Goal: Book appointment/travel/reservation

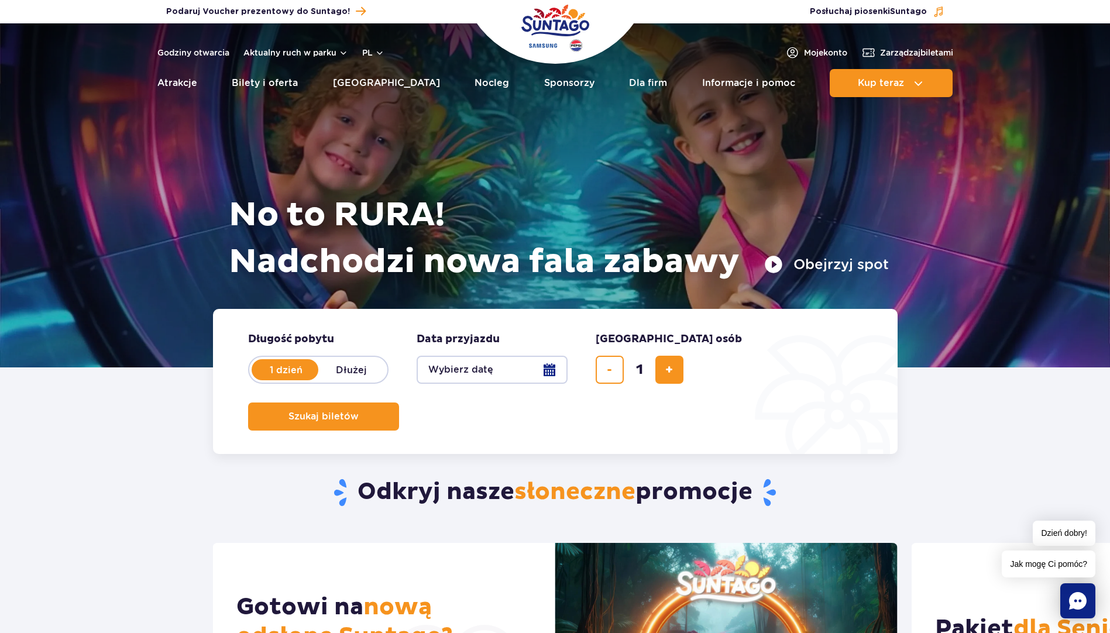
click at [554, 370] on button "Wybierz datę" at bounding box center [491, 370] width 151 height 28
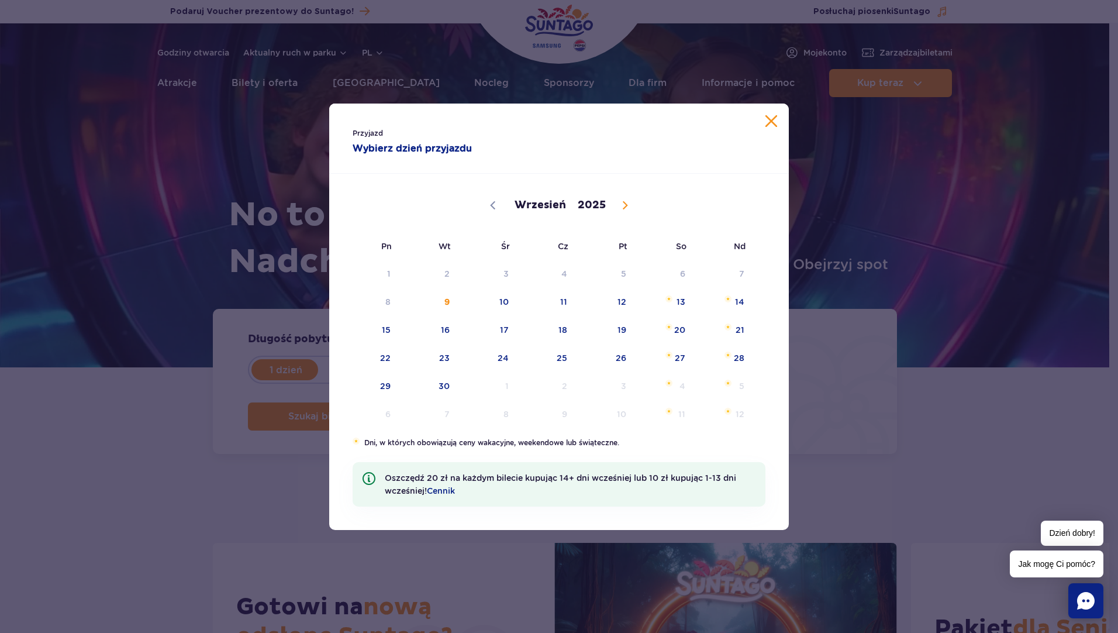
click at [623, 207] on icon at bounding box center [625, 205] width 4 height 8
select select "10"
click at [690, 332] on span "15" at bounding box center [665, 329] width 59 height 27
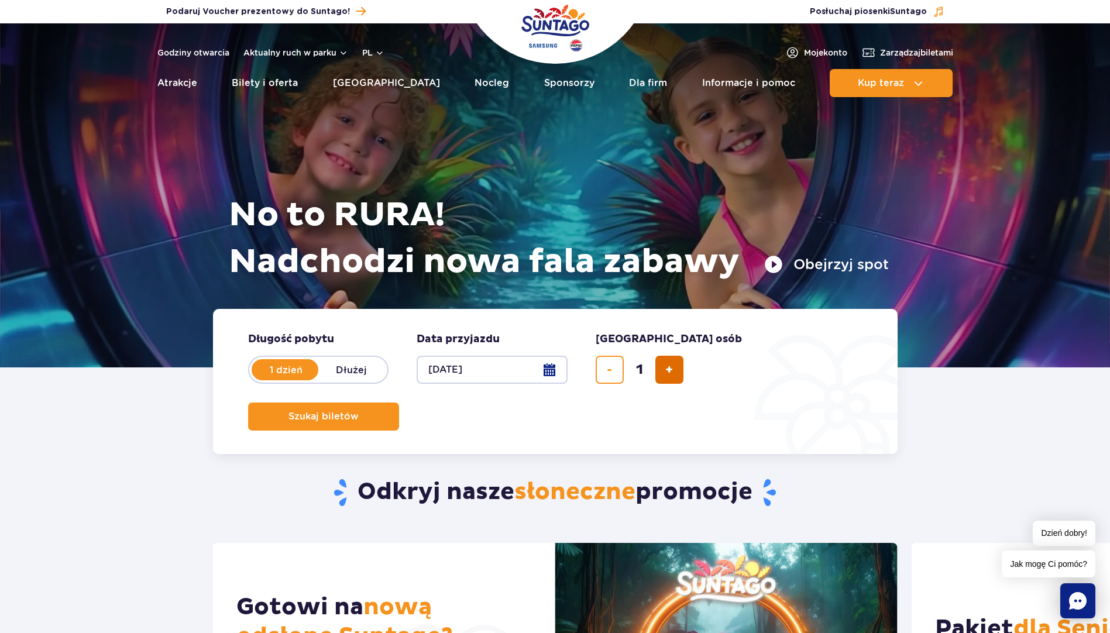
click at [667, 379] on button "dodaj bilet" at bounding box center [669, 370] width 28 height 28
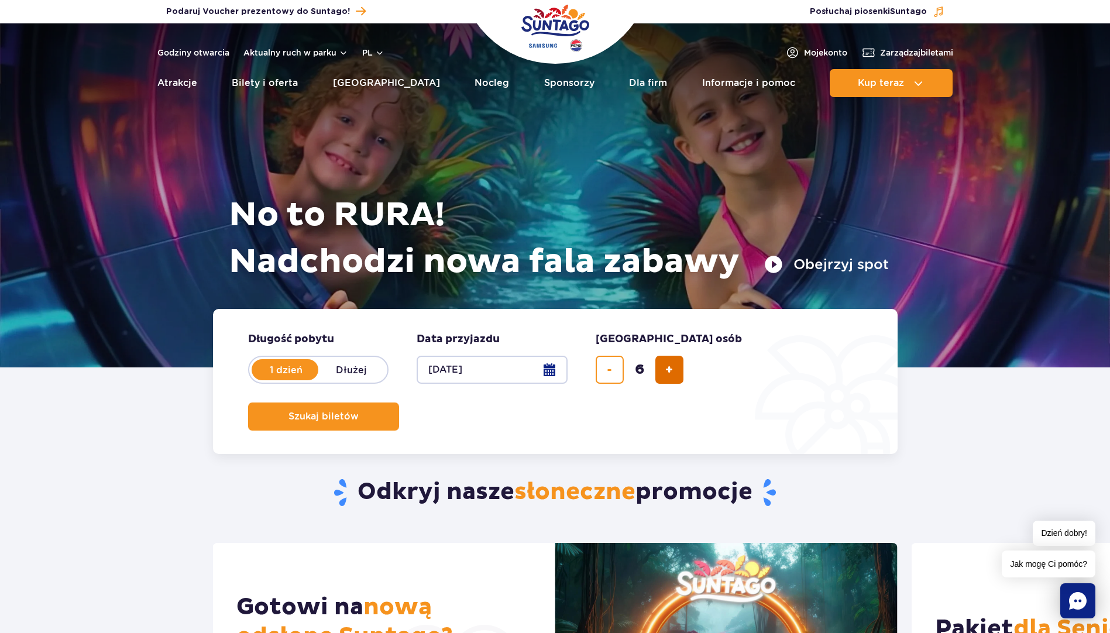
click at [667, 379] on button "dodaj bilet" at bounding box center [669, 370] width 28 height 28
type input "8"
click at [354, 411] on span "Szukaj biletów" at bounding box center [319, 416] width 70 height 11
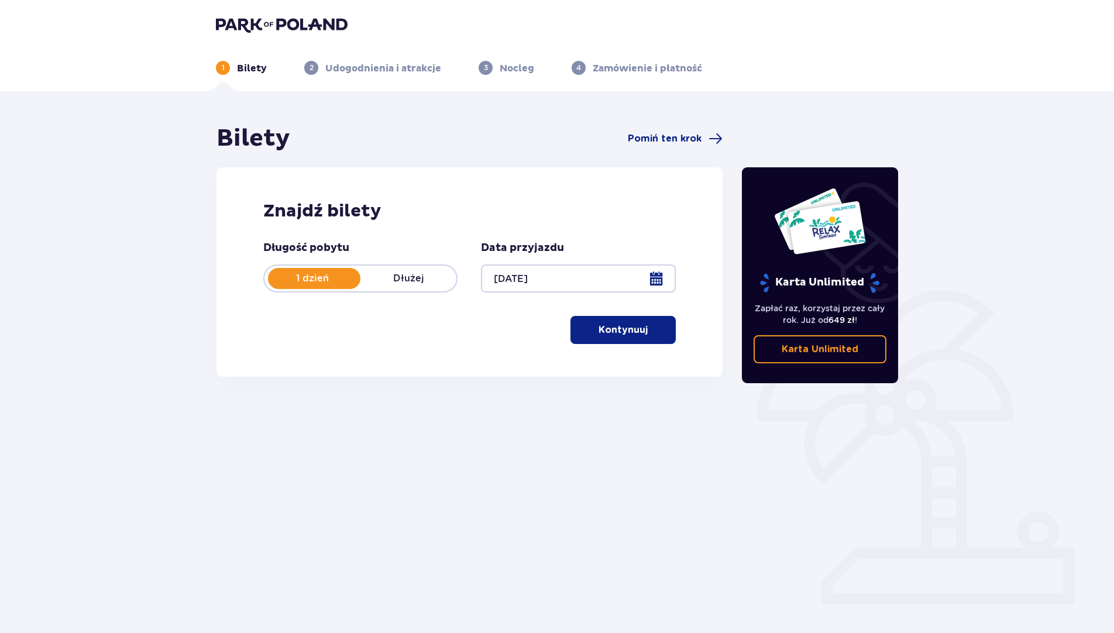
click at [625, 334] on p "Kontynuuj" at bounding box center [622, 329] width 49 height 13
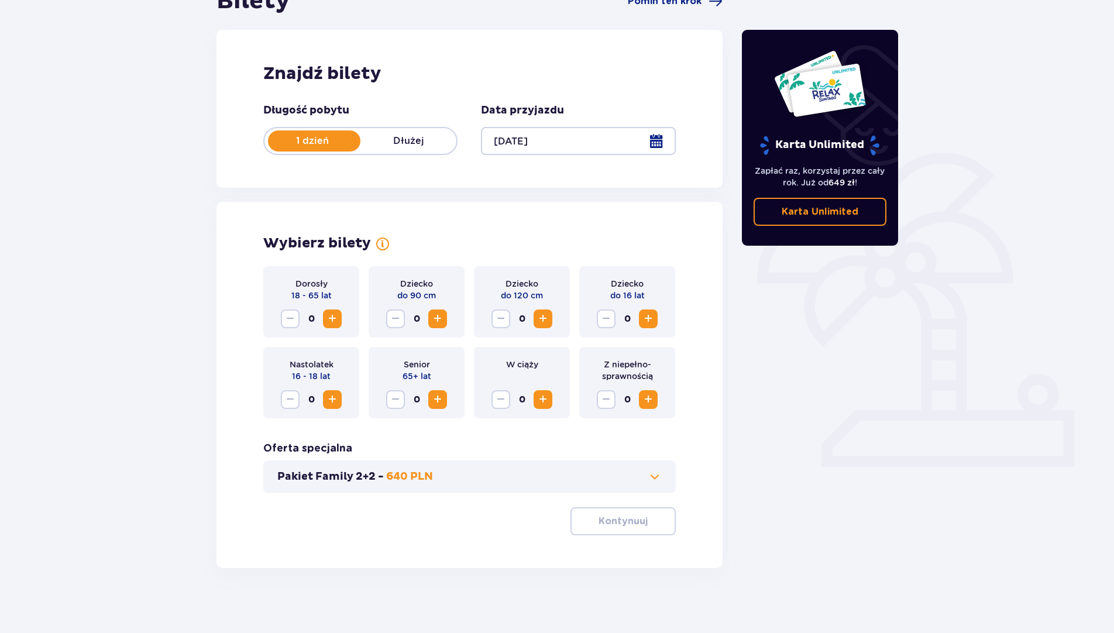
scroll to position [143, 0]
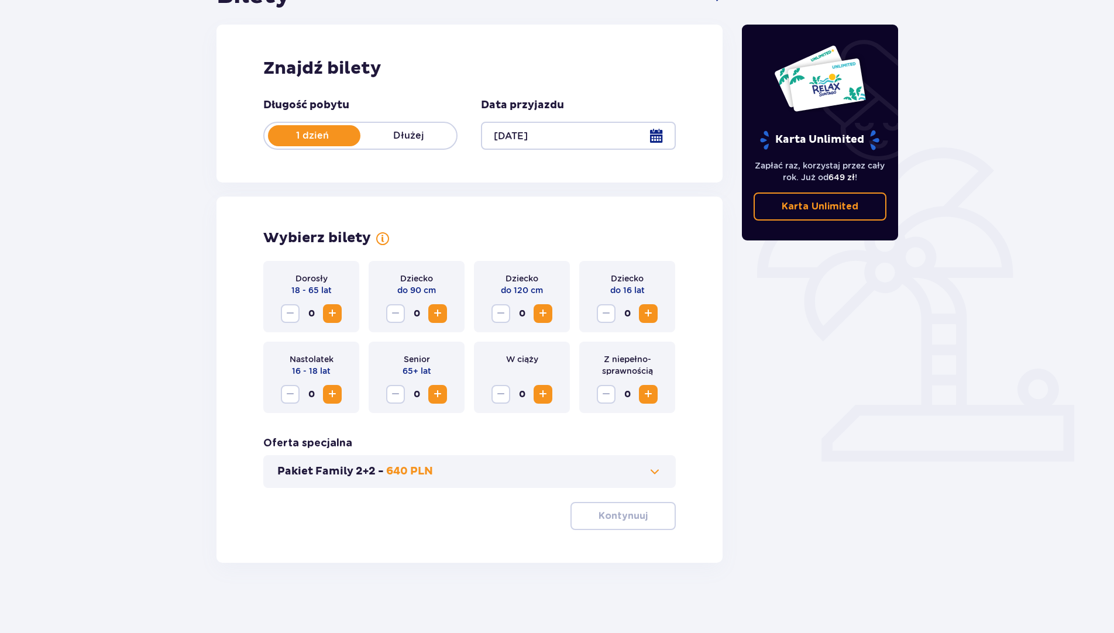
click at [334, 313] on span "Increase" at bounding box center [332, 313] width 14 height 14
click at [644, 316] on span "Increase" at bounding box center [648, 313] width 14 height 14
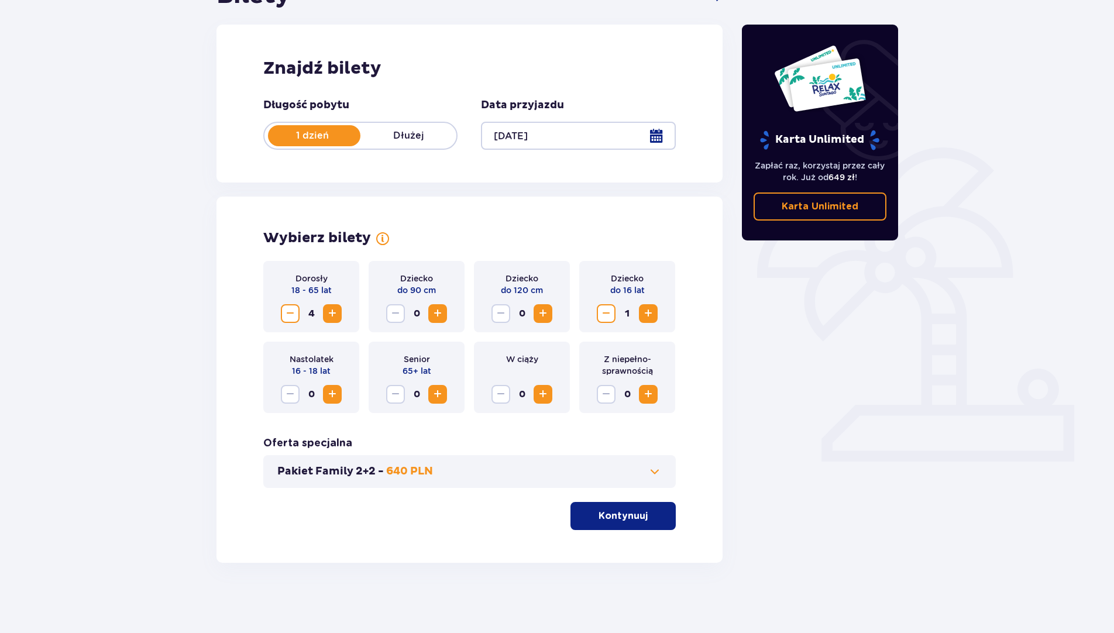
click at [644, 316] on span "Increase" at bounding box center [648, 313] width 14 height 14
click at [638, 511] on button "Kontynuuj" at bounding box center [622, 516] width 105 height 28
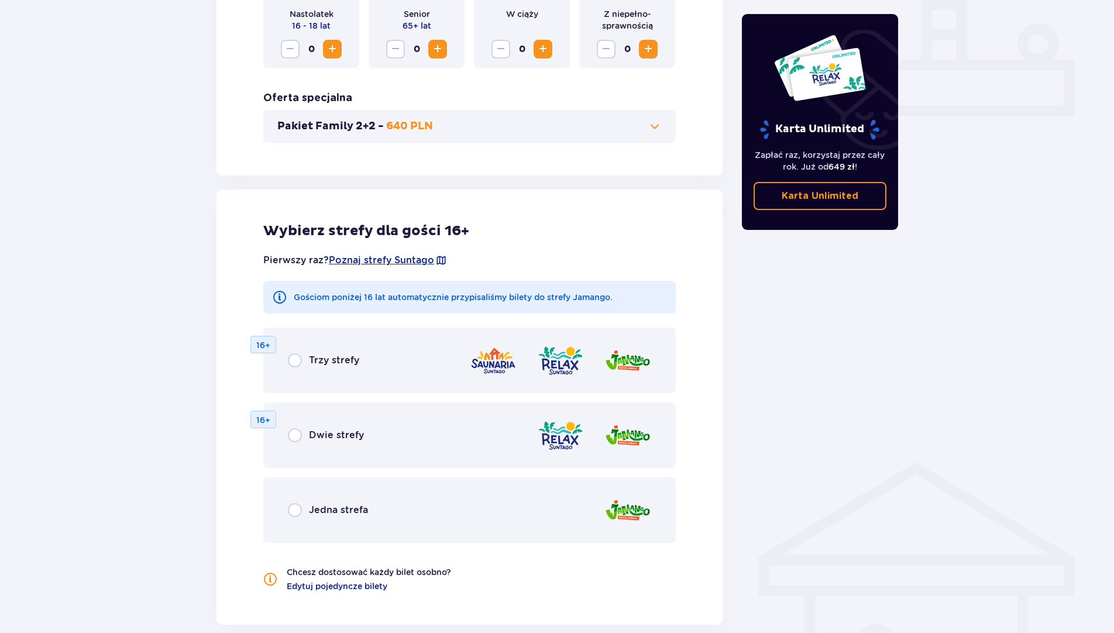
scroll to position [592, 0]
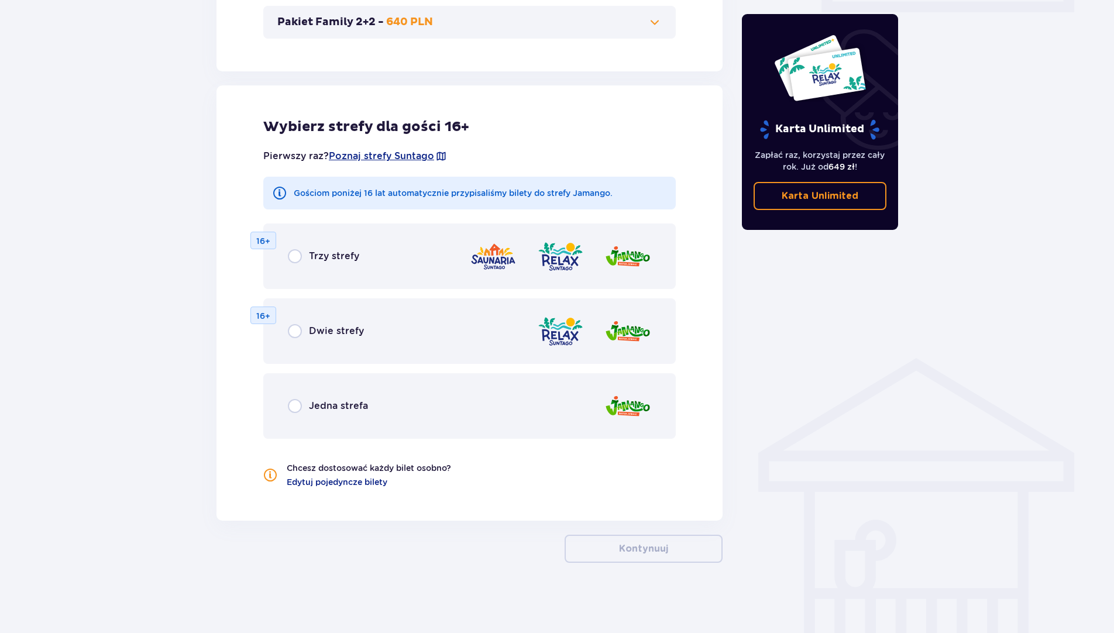
click at [298, 417] on div "Jedna strefa" at bounding box center [469, 406] width 412 height 66
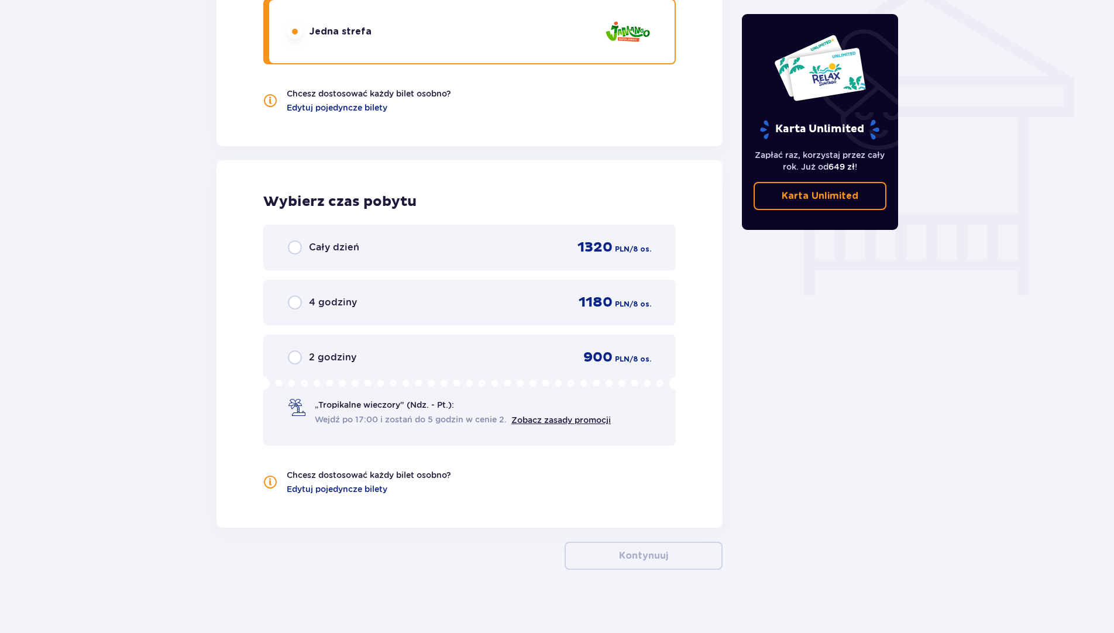
scroll to position [973, 0]
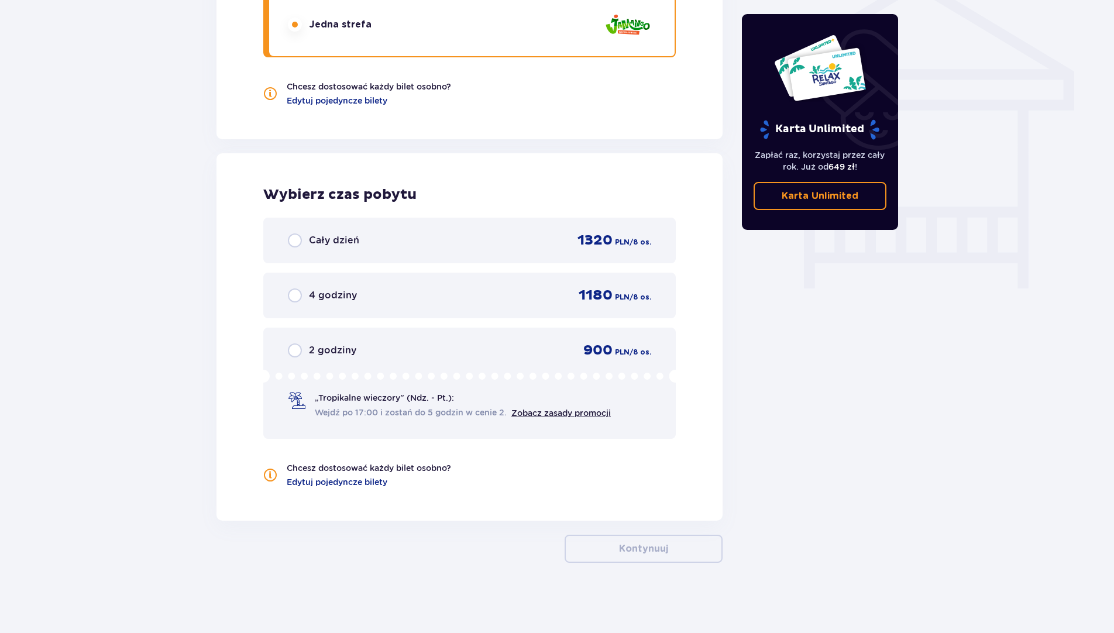
click at [287, 240] on div "Cały dzień 1320 PLN / 8 os." at bounding box center [469, 241] width 412 height 46
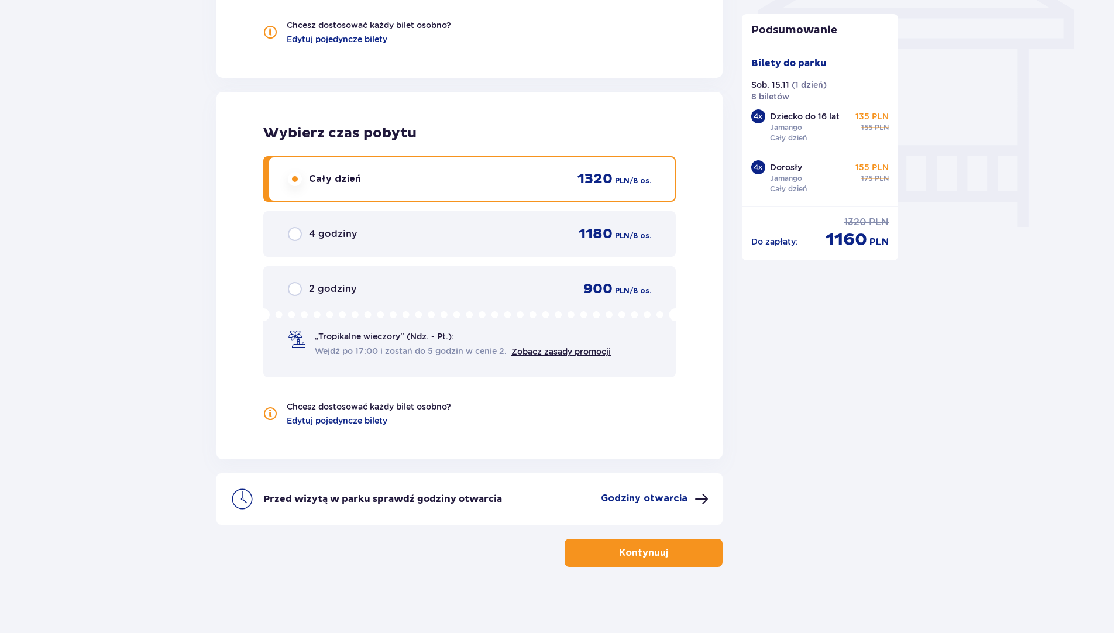
scroll to position [1039, 0]
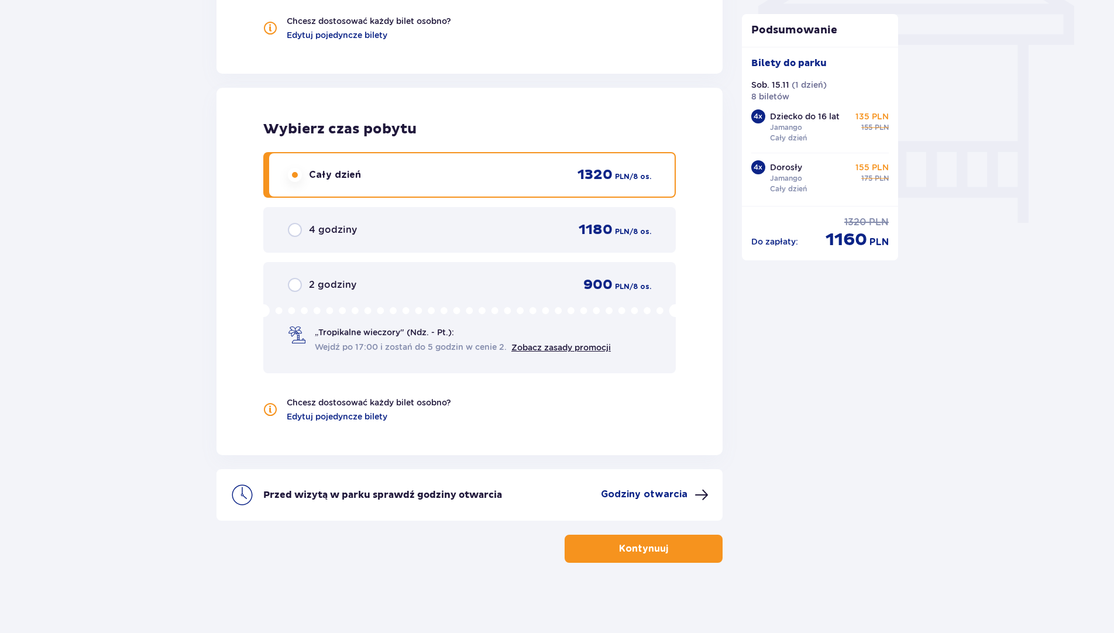
click at [621, 553] on p "Kontynuuj" at bounding box center [643, 548] width 49 height 13
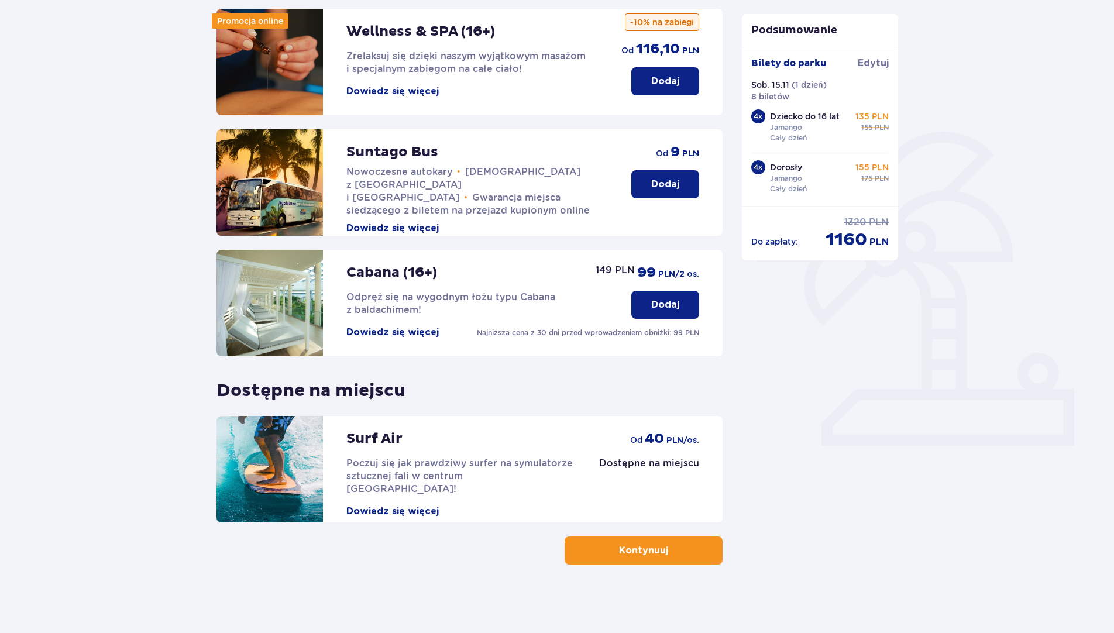
scroll to position [160, 0]
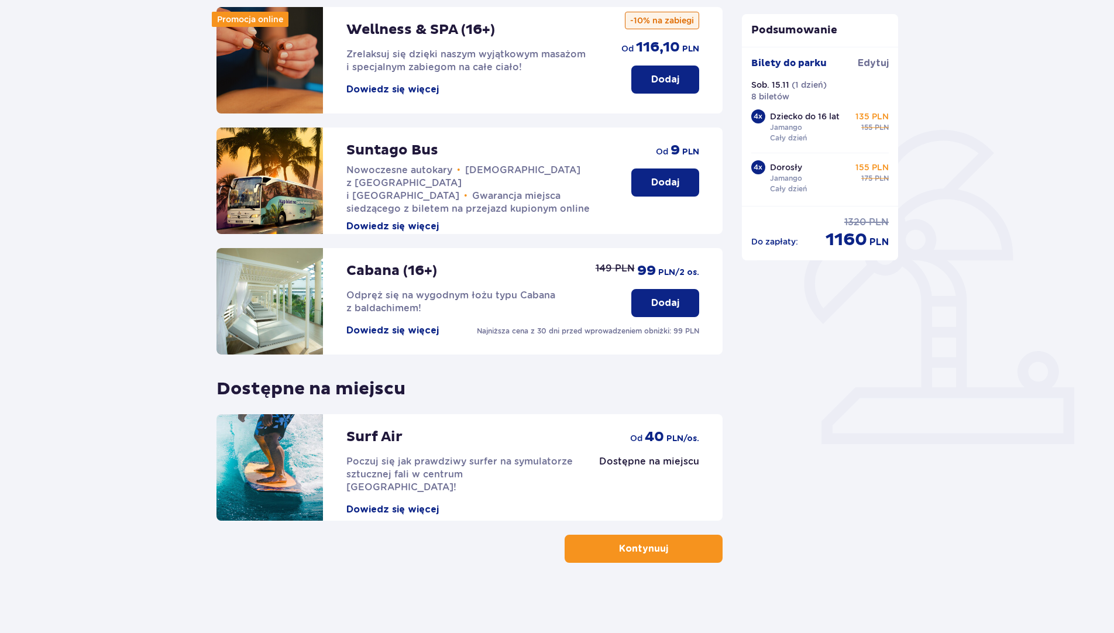
click at [667, 542] on span "button" at bounding box center [670, 549] width 14 height 14
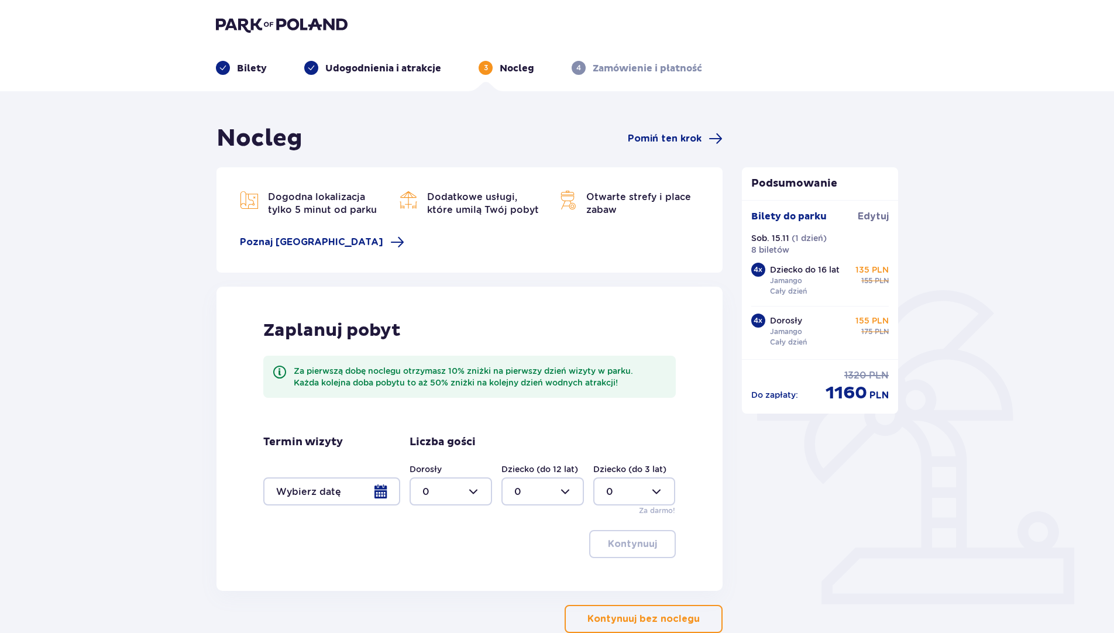
click at [385, 492] on div at bounding box center [331, 491] width 137 height 28
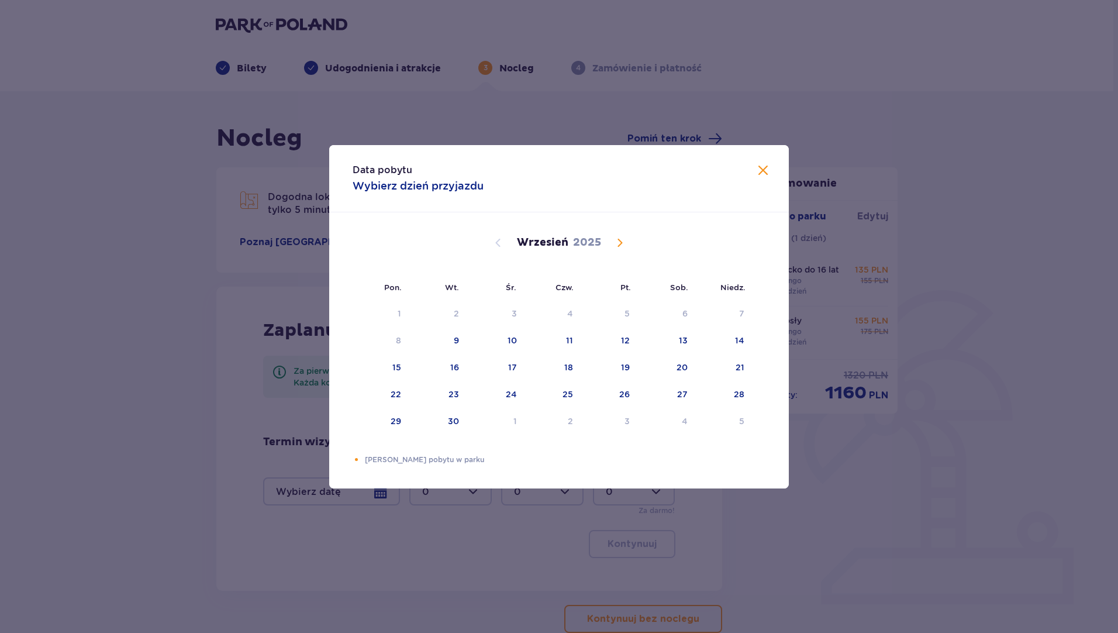
click at [621, 241] on span "Calendar" at bounding box center [620, 243] width 14 height 14
click at [626, 368] on div "14" at bounding box center [625, 367] width 9 height 12
click at [738, 371] on div "16" at bounding box center [740, 367] width 9 height 12
type input "14.11.25 - 16.11.25"
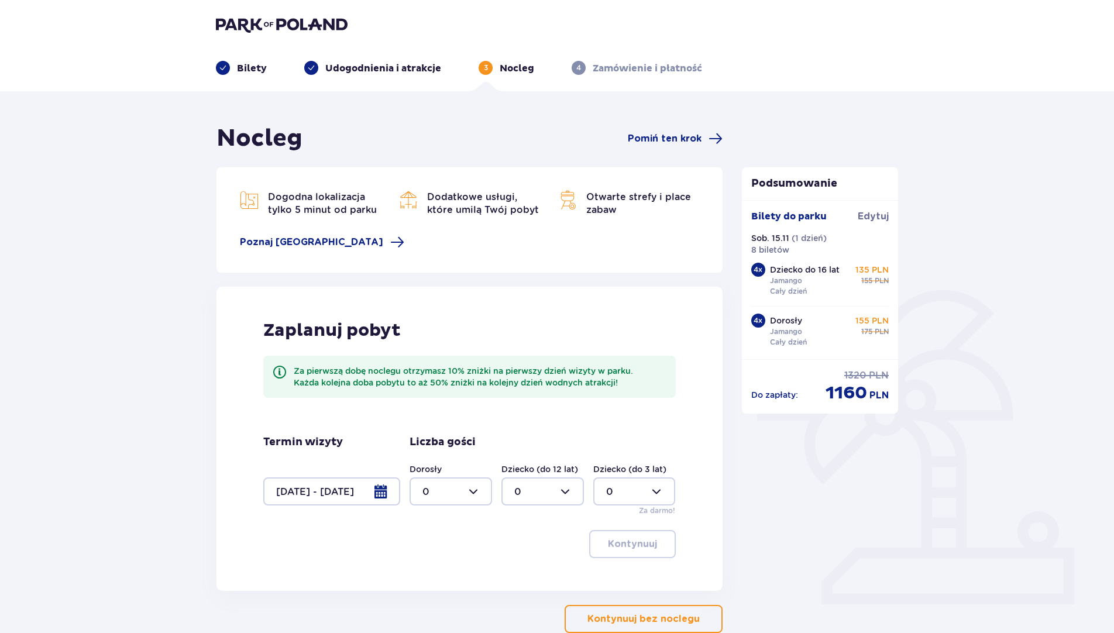
click at [483, 491] on div at bounding box center [450, 491] width 82 height 28
click at [436, 615] on span "4" at bounding box center [451, 625] width 80 height 25
type input "4"
click at [574, 484] on div at bounding box center [542, 491] width 82 height 28
click at [521, 621] on div "4" at bounding box center [542, 625] width 57 height 13
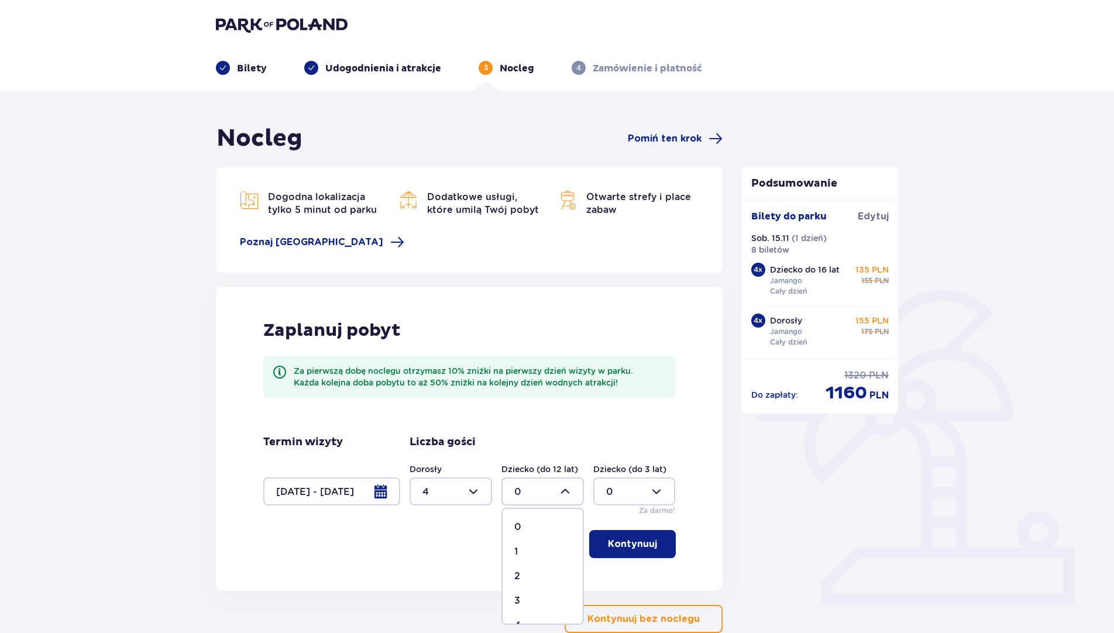
type input "4"
click at [466, 495] on div at bounding box center [450, 491] width 82 height 28
click at [438, 612] on div "6" at bounding box center [450, 615] width 57 height 13
type input "6"
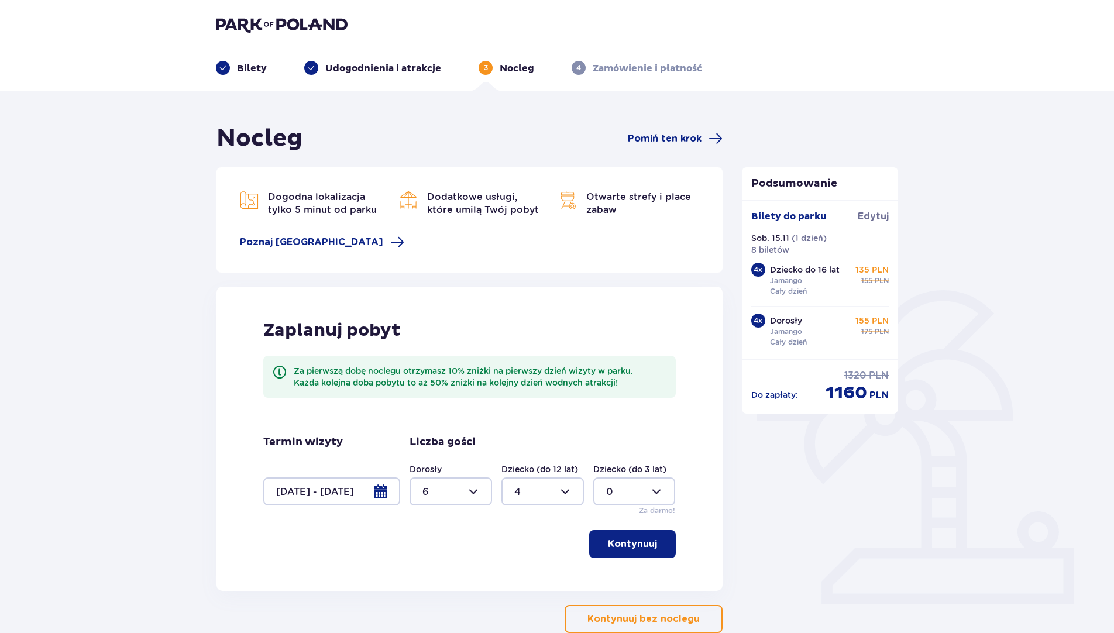
click at [557, 489] on div at bounding box center [542, 491] width 82 height 28
click at [515, 577] on p "2" at bounding box center [517, 576] width 6 height 13
type input "2"
click at [632, 545] on p "Kontynuuj" at bounding box center [632, 544] width 49 height 13
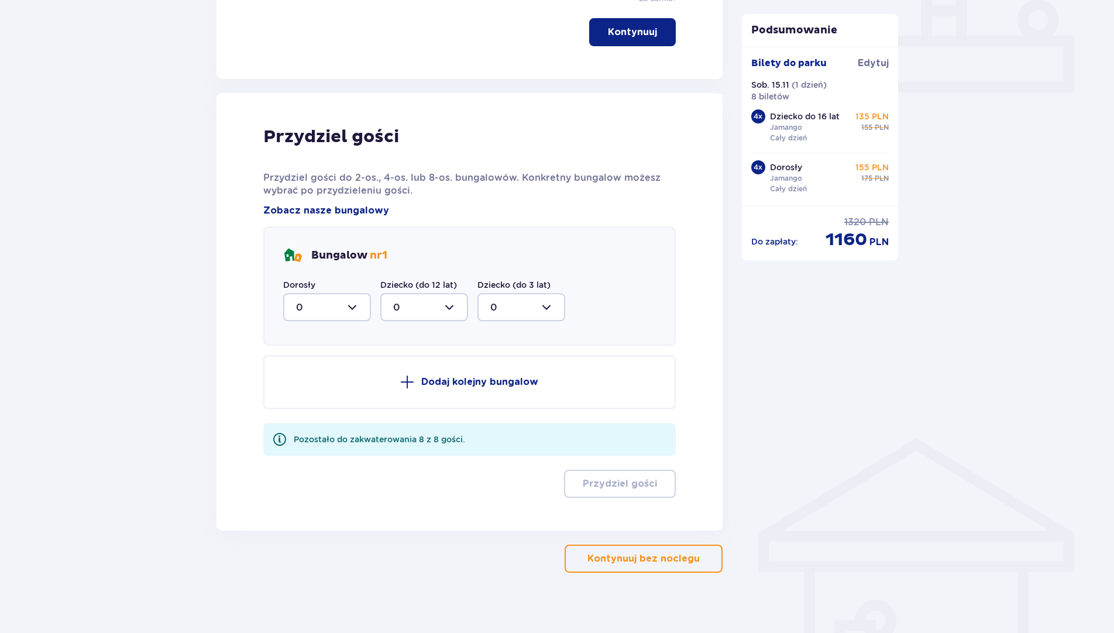
scroll to position [522, 0]
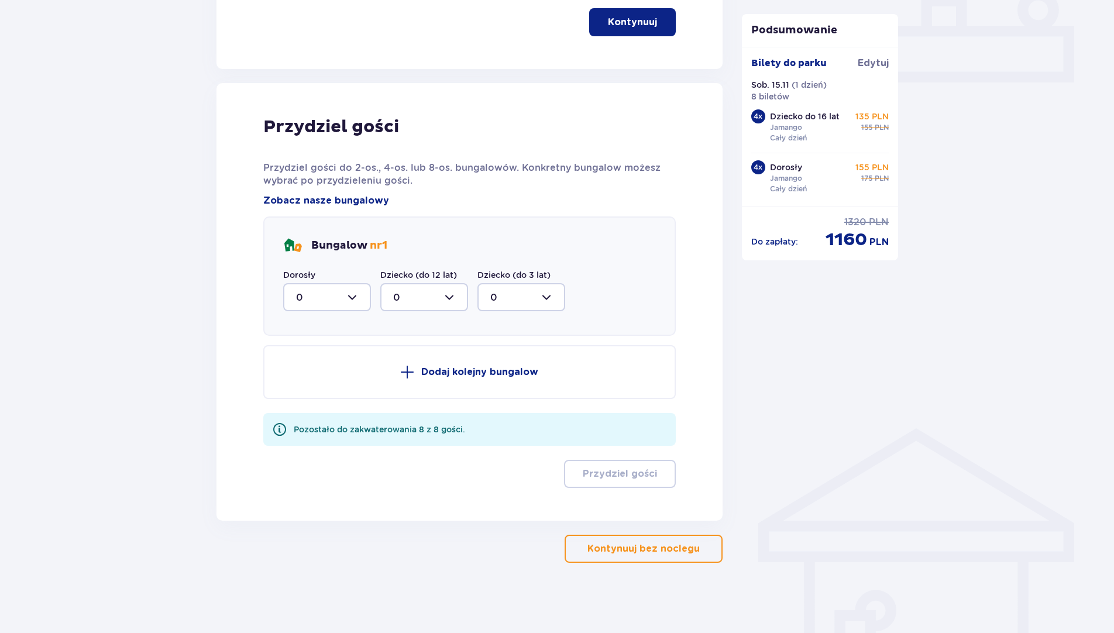
click at [346, 294] on div at bounding box center [327, 297] width 88 height 28
click at [361, 383] on span "2" at bounding box center [326, 382] width 85 height 25
click at [442, 305] on div at bounding box center [424, 297] width 88 height 28
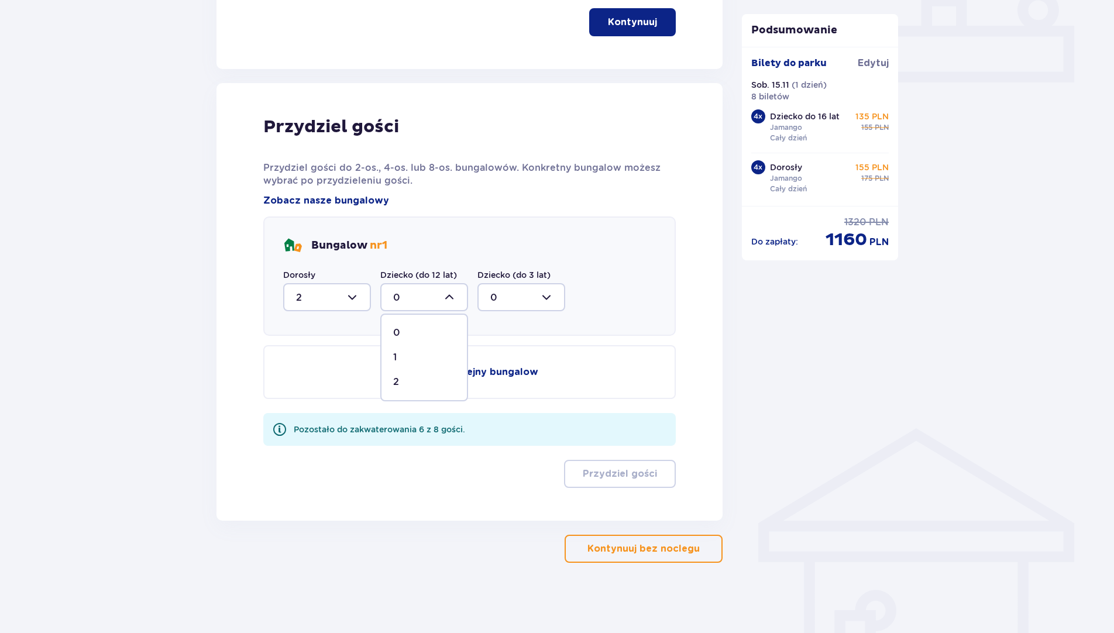
click at [347, 297] on div at bounding box center [327, 297] width 88 height 28
click at [300, 408] on p "3" at bounding box center [299, 406] width 6 height 13
type input "3"
click at [446, 297] on div at bounding box center [424, 297] width 88 height 28
click at [406, 349] on span "1" at bounding box center [423, 357] width 85 height 25
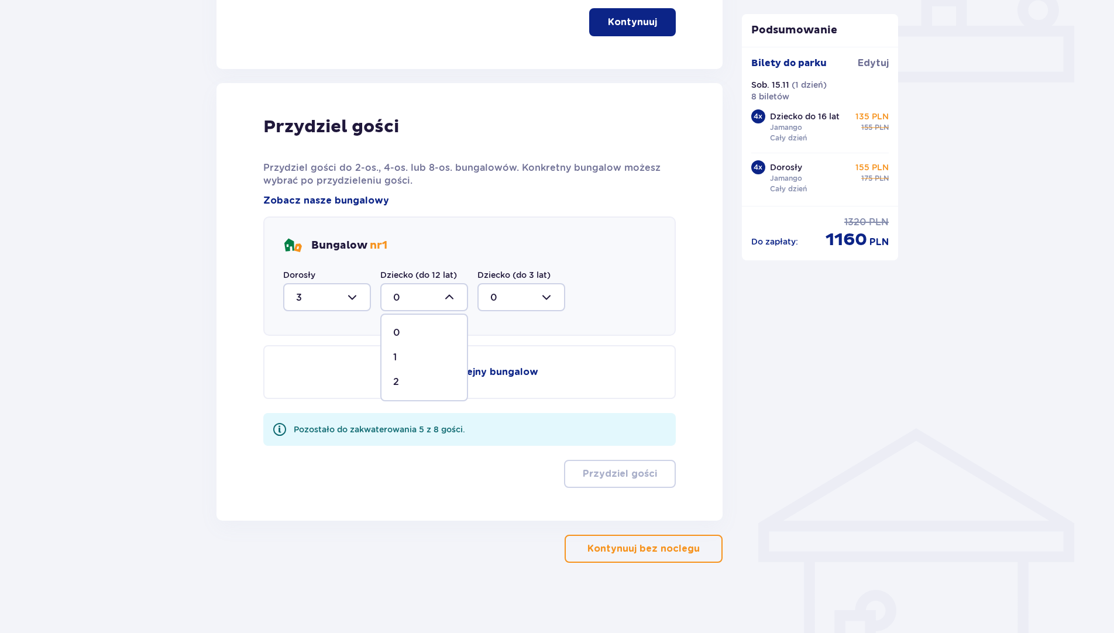
type input "1"
click at [496, 368] on p "Dodaj kolejny bungalow" at bounding box center [479, 372] width 117 height 13
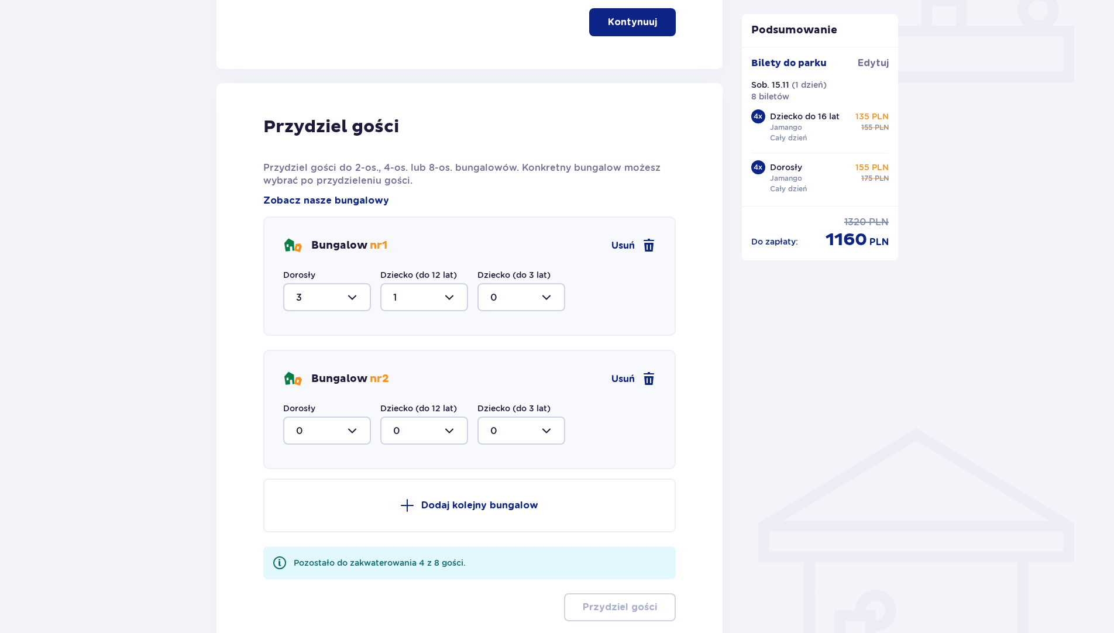
click at [357, 425] on div at bounding box center [327, 430] width 88 height 28
click at [298, 538] on p "3" at bounding box center [299, 539] width 6 height 13
type input "3"
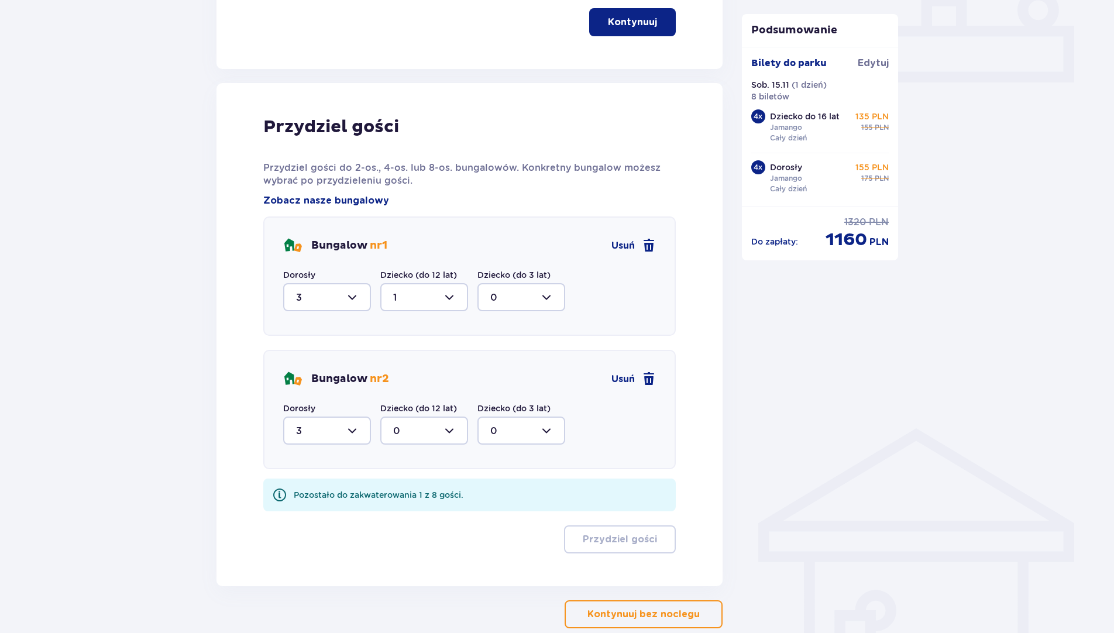
click at [456, 425] on div at bounding box center [424, 430] width 88 height 28
click at [408, 490] on div "1" at bounding box center [424, 490] width 62 height 13
type input "1"
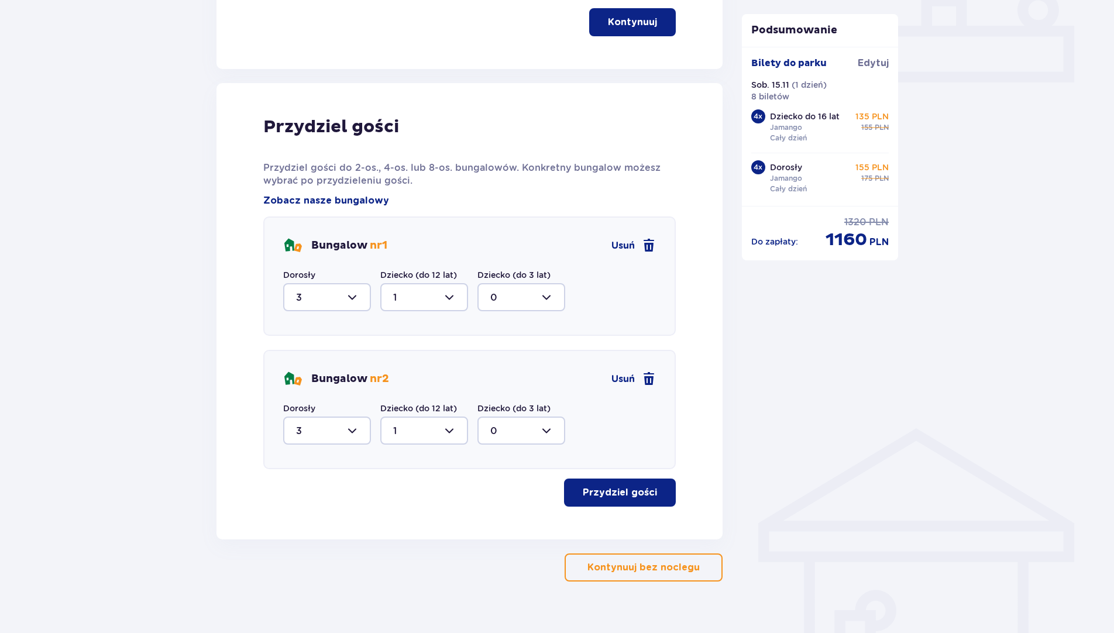
click at [641, 495] on p "Przydziel gości" at bounding box center [620, 492] width 74 height 13
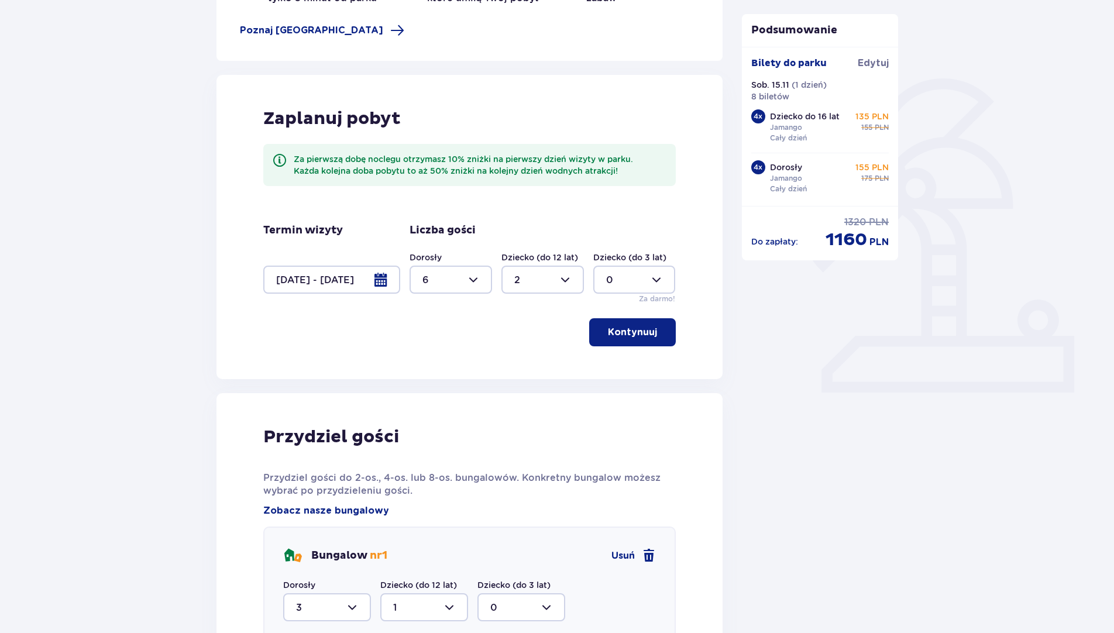
scroll to position [0, 0]
